Goal: Find specific page/section: Locate a particular part of the current website

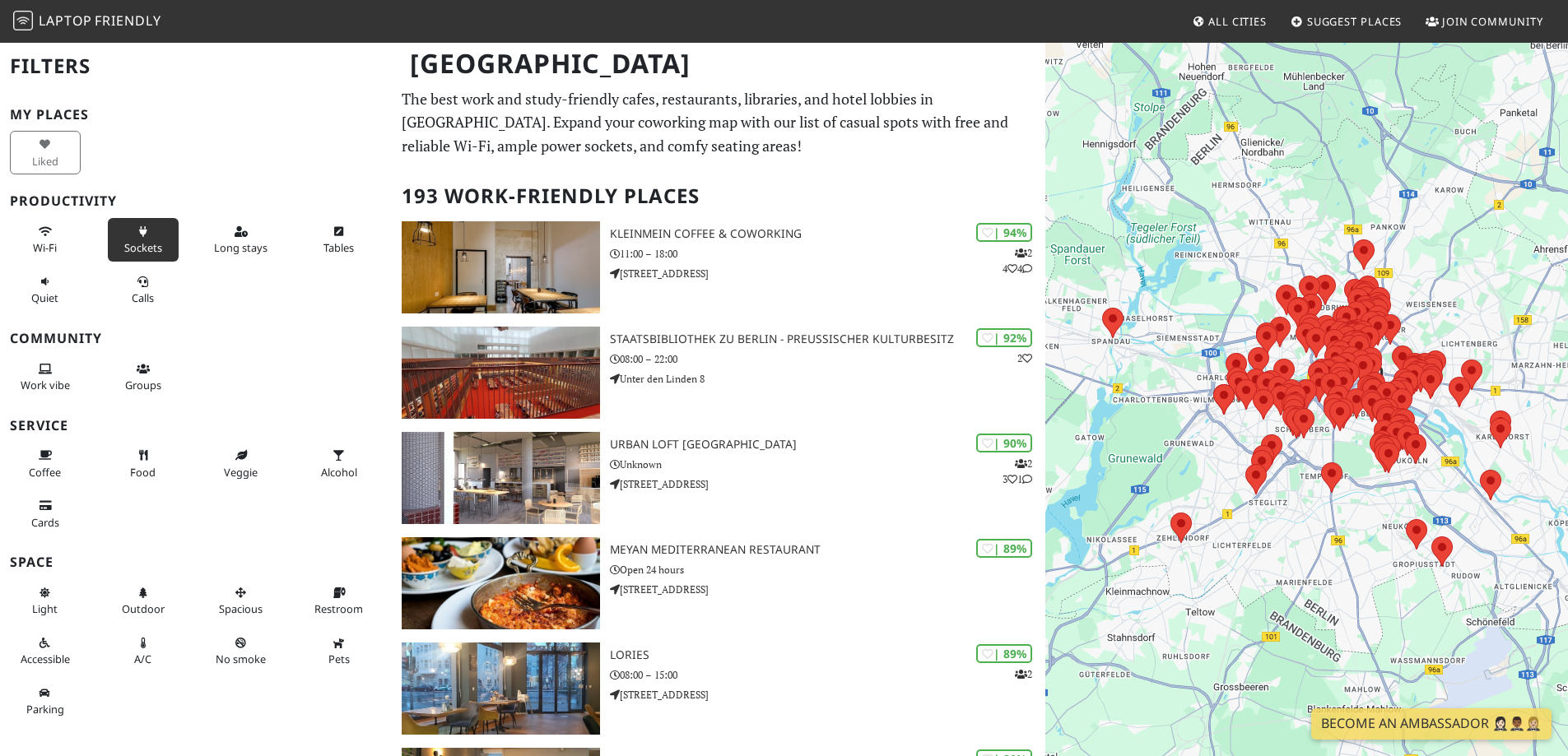
drag, startPoint x: 0, startPoint y: 0, endPoint x: 119, endPoint y: 243, distance: 270.6
click at [41, 243] on span "Wi-Fi" at bounding box center [45, 248] width 24 height 15
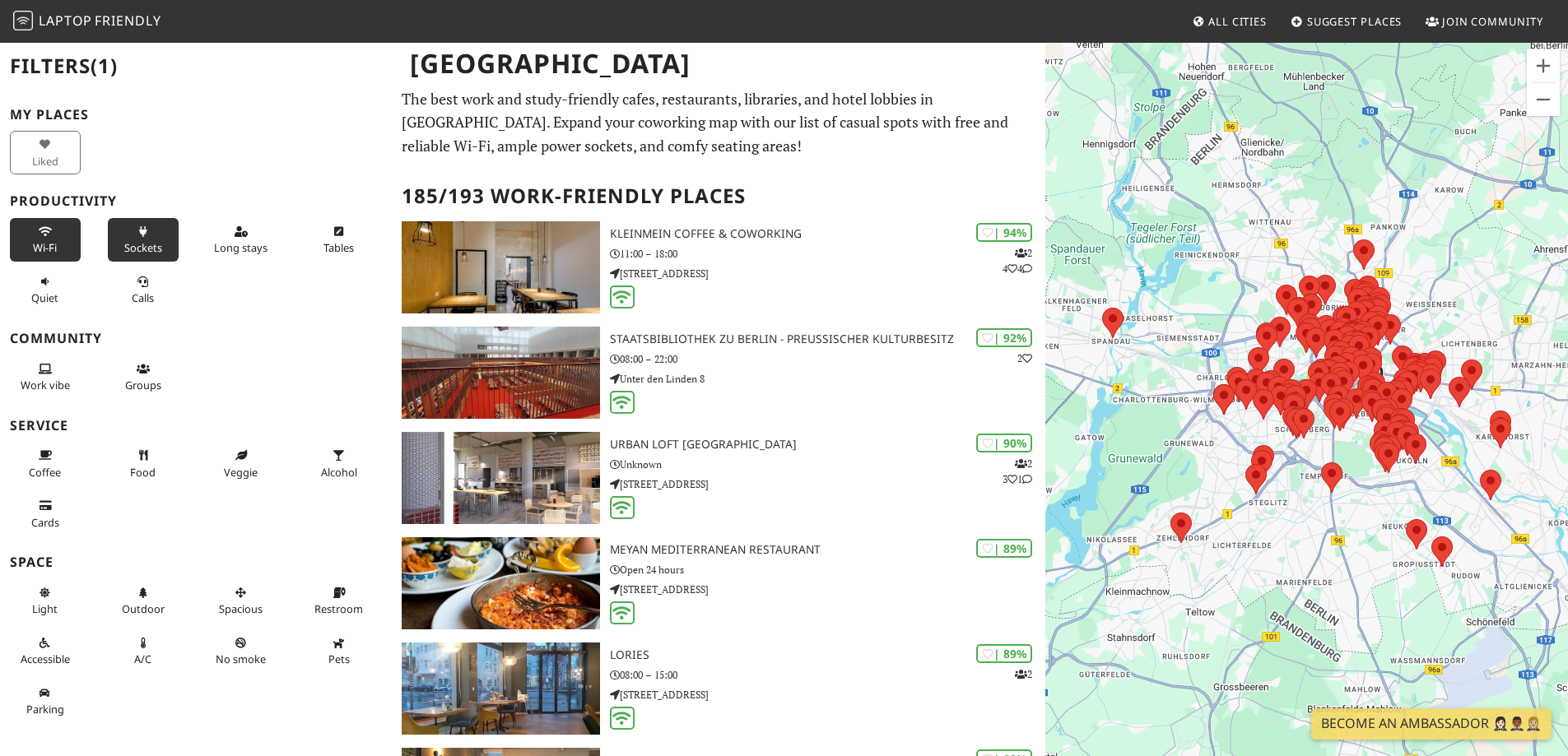
click at [135, 238] on button "Sockets" at bounding box center [143, 239] width 71 height 43
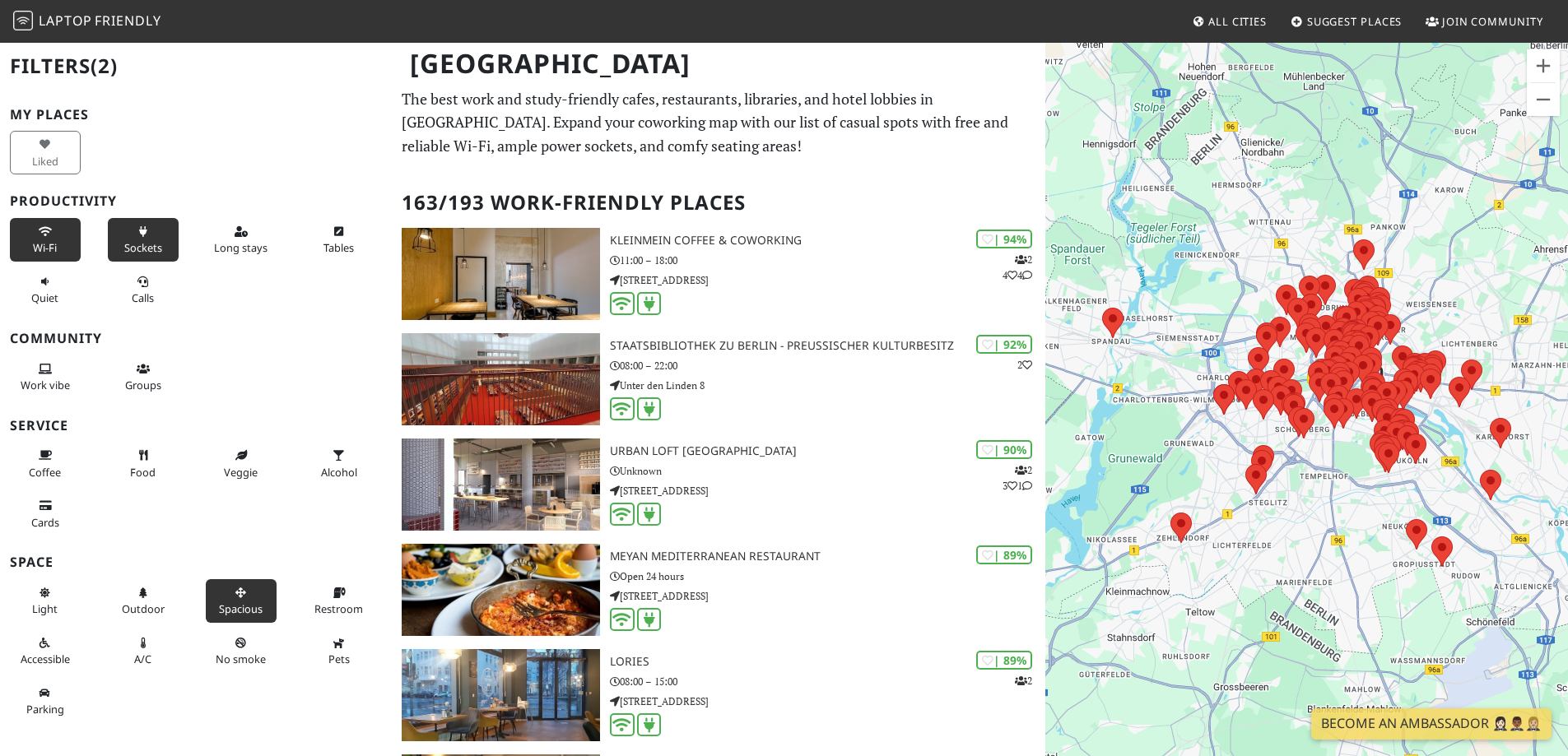
click at [237, 585] on button "Spacious" at bounding box center [240, 600] width 71 height 43
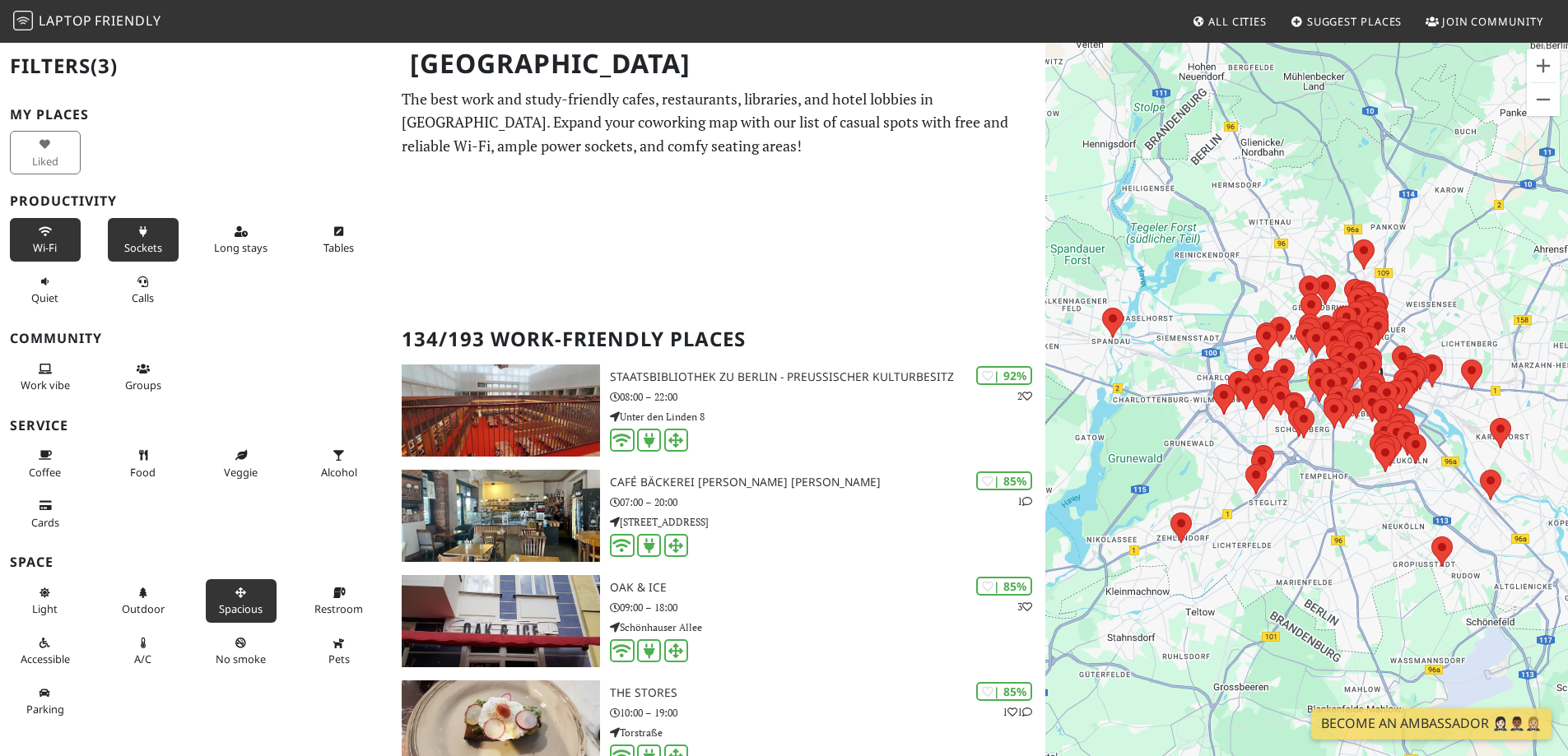
click at [237, 585] on button "Spacious" at bounding box center [240, 600] width 71 height 43
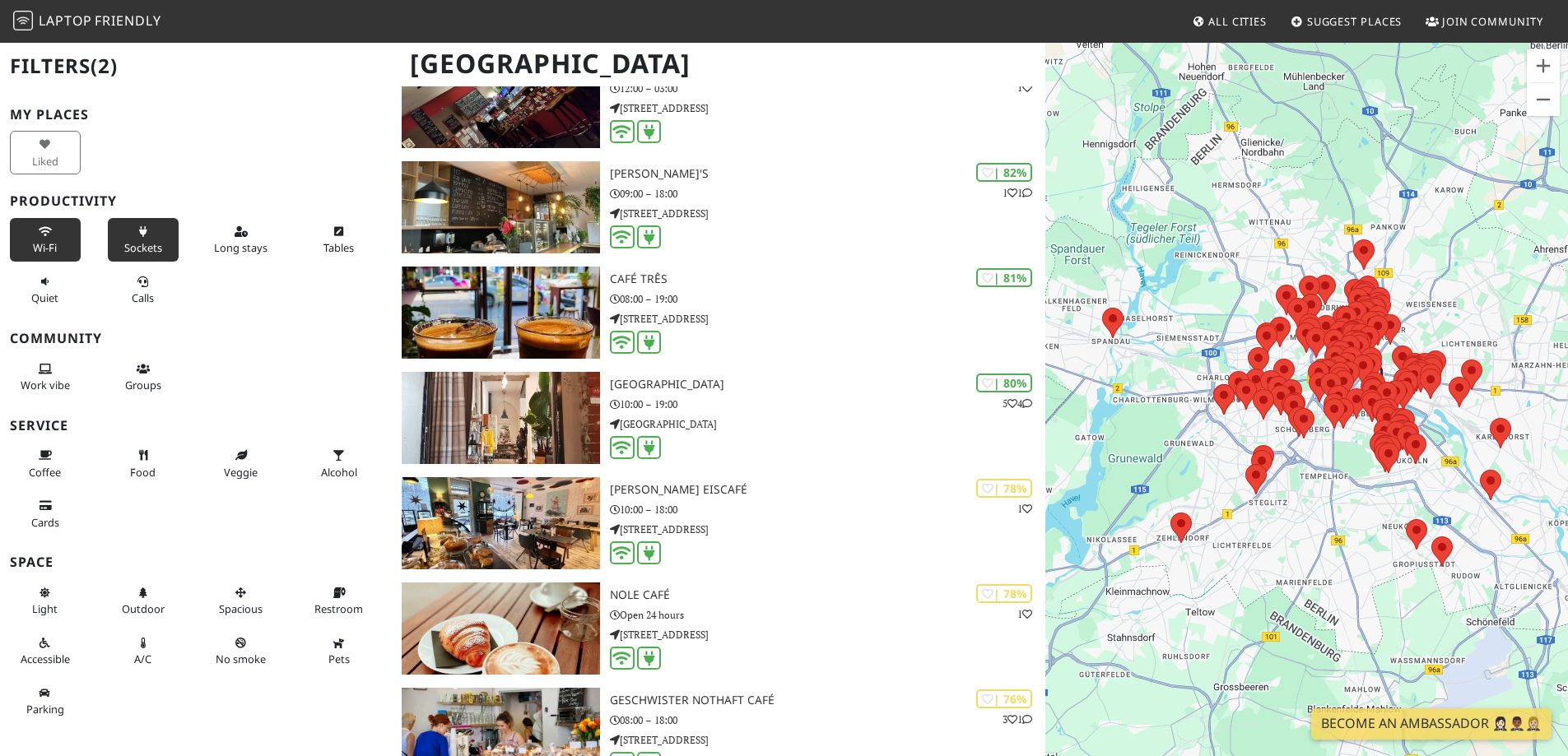
scroll to position [2058, 0]
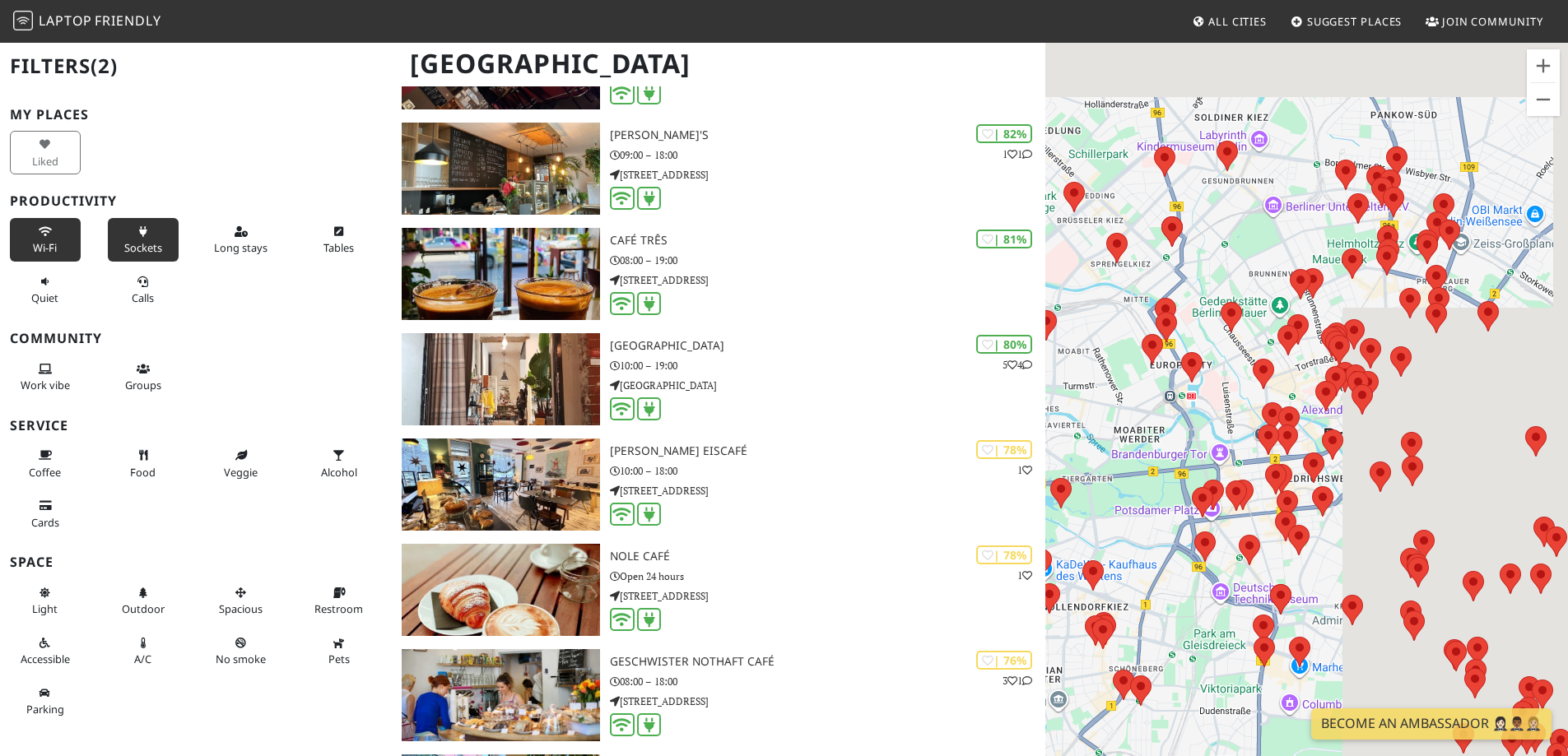
drag, startPoint x: 1330, startPoint y: 320, endPoint x: 1070, endPoint y: 402, distance: 272.6
click at [1070, 402] on div "To navigate, press the arrow keys." at bounding box center [1307, 419] width 523 height 756
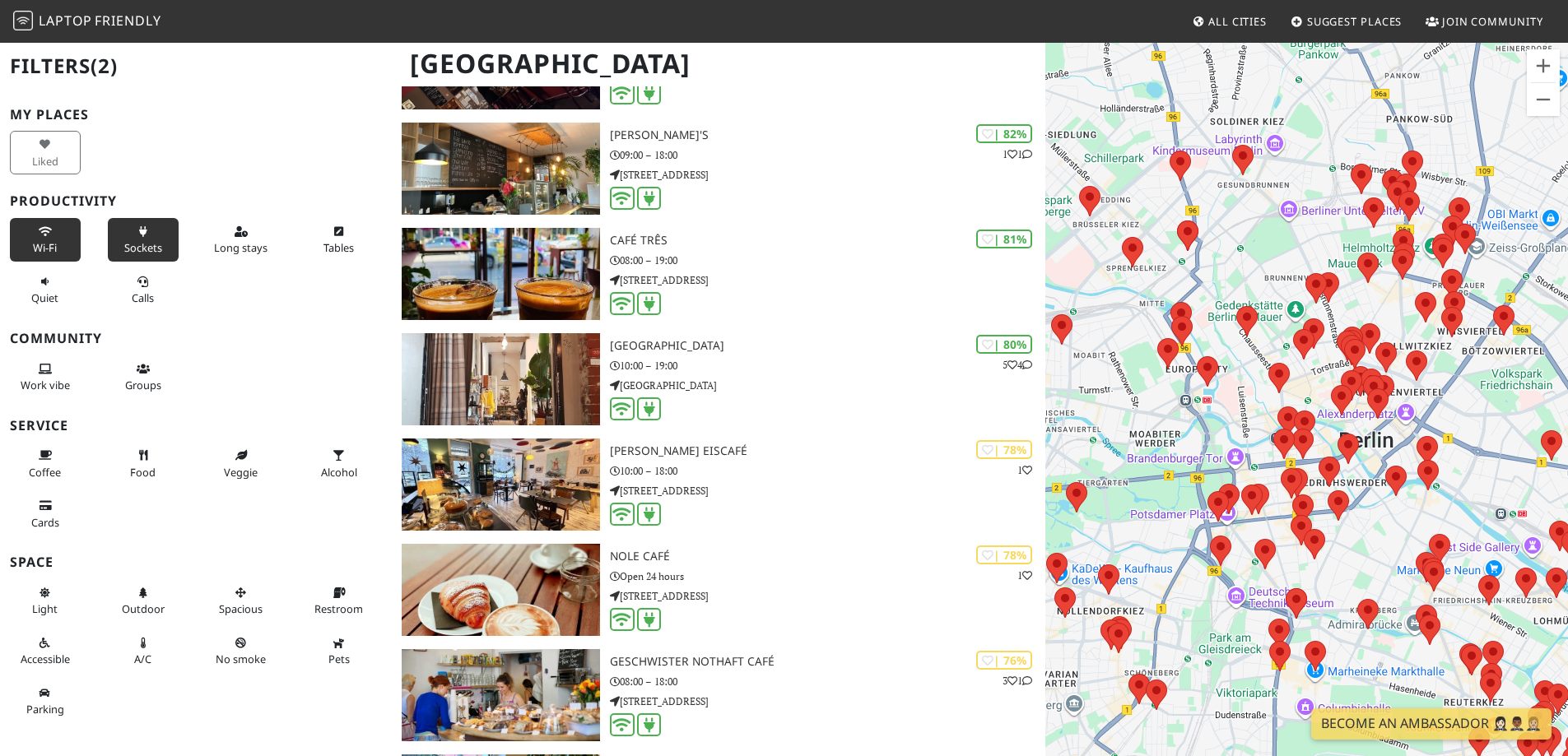
drag, startPoint x: 1114, startPoint y: 364, endPoint x: 1164, endPoint y: 375, distance: 51.2
click at [1164, 375] on div "To navigate, press the arrow keys." at bounding box center [1307, 419] width 523 height 756
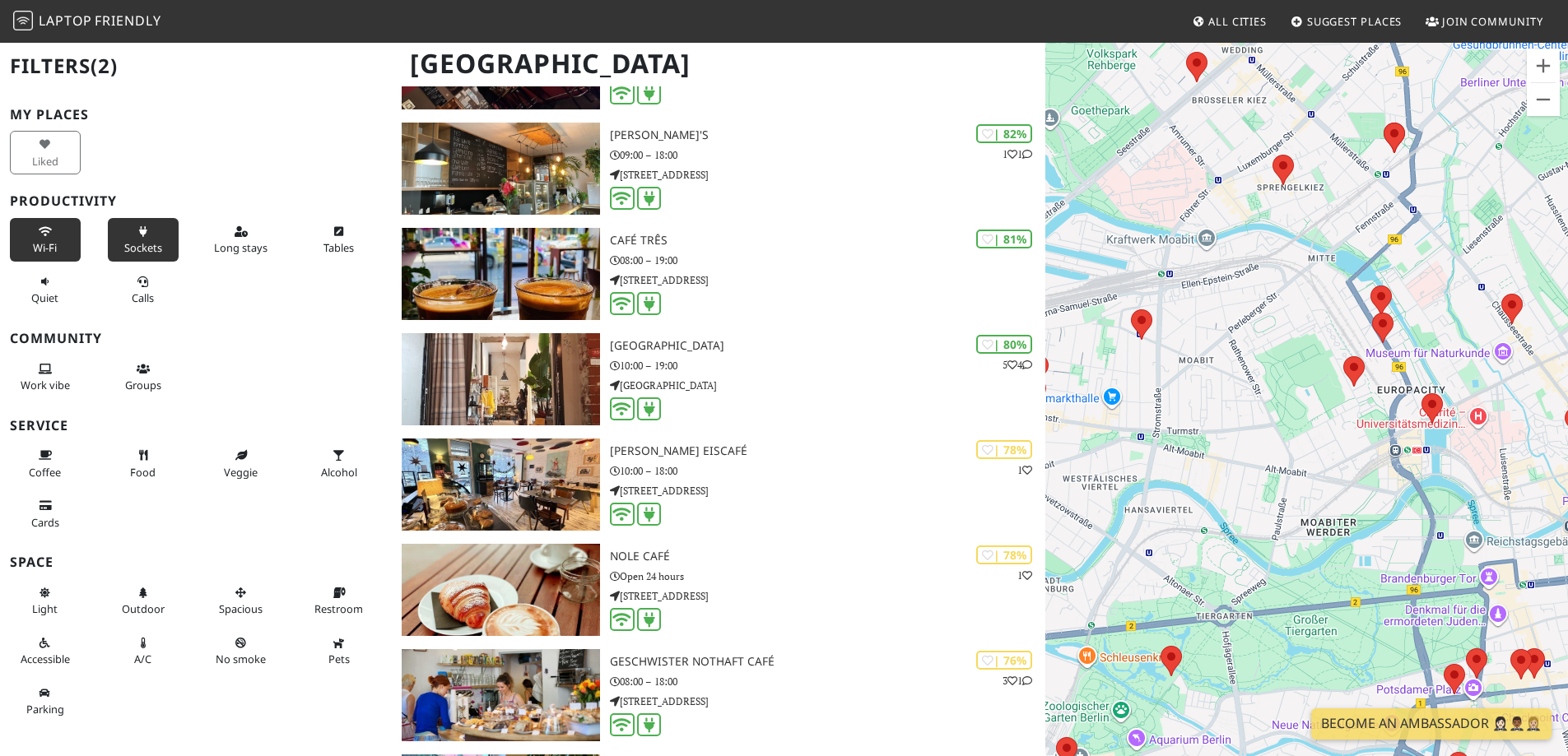
click at [1116, 325] on div "To navigate, press the arrow keys." at bounding box center [1307, 419] width 523 height 756
click at [1131, 309] on area at bounding box center [1131, 309] width 0 height 0
click at [1148, 288] on link "Café Bar Tirrée" at bounding box center [1146, 294] width 69 height 12
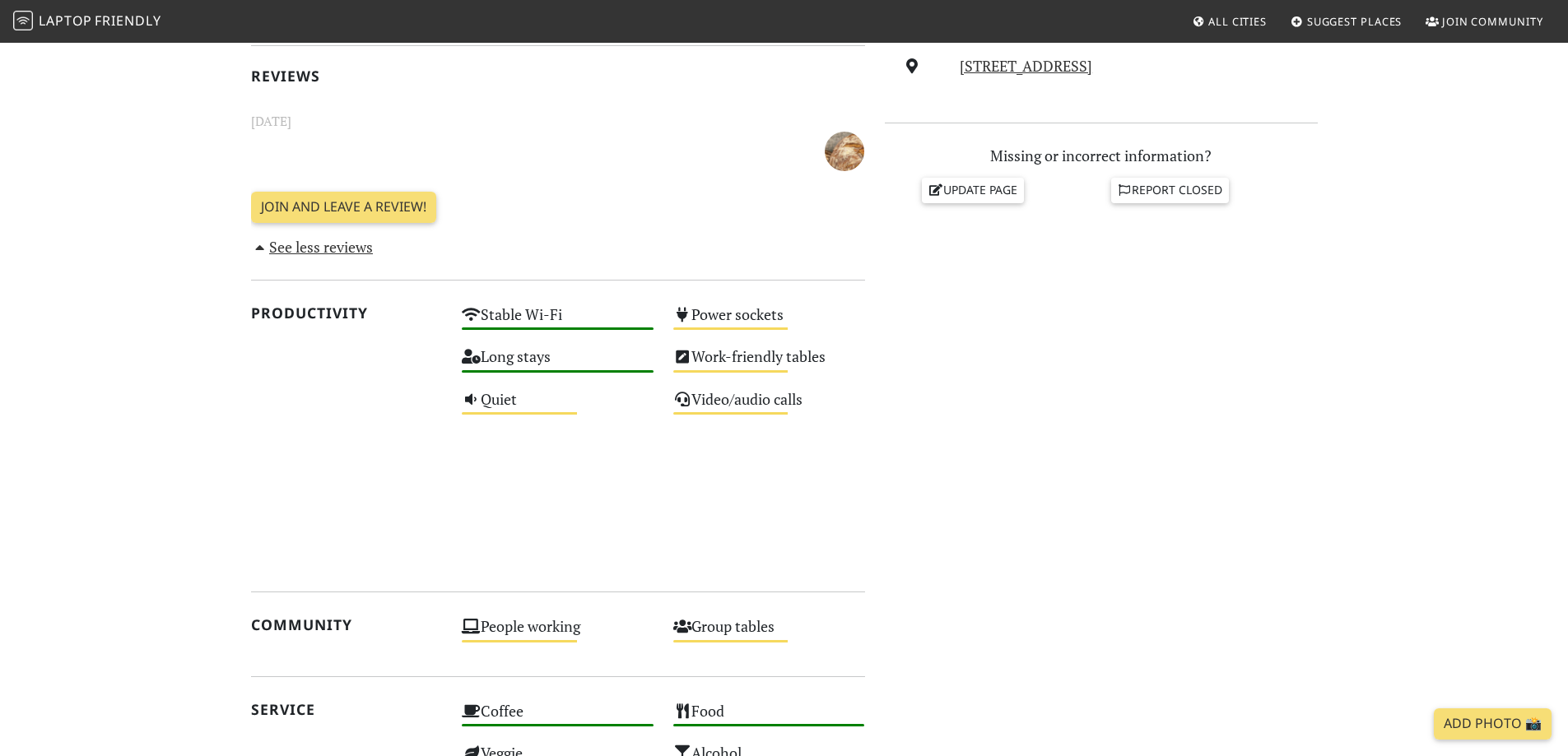
scroll to position [788, 0]
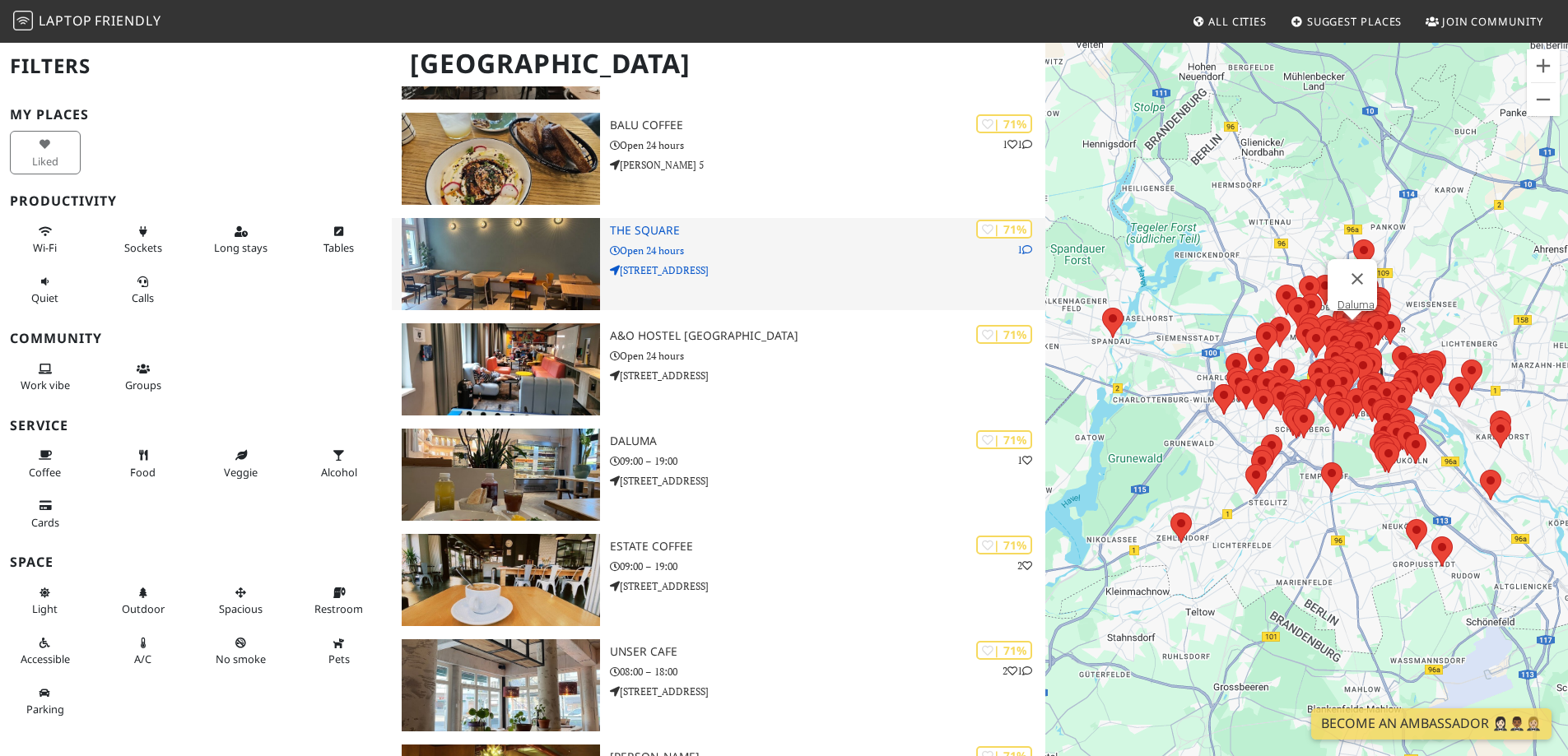
scroll to position [5981, 0]
